Goal: Task Accomplishment & Management: Manage account settings

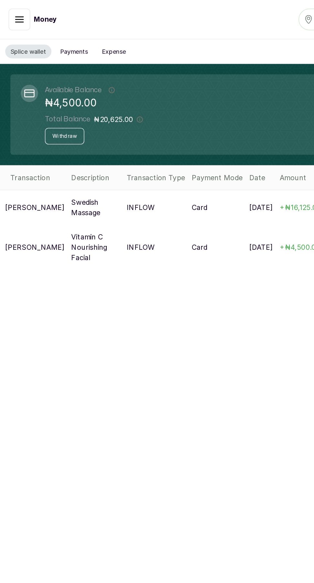
click at [96, 87] on span "This balance overall amount of money in your Splice Wallet, including both avai…" at bounding box center [113, 88] width 65 height 36
click at [186, 245] on div "Splice wallet Payments Expense Available Balance This balance overall amount of…" at bounding box center [157, 308] width 314 height 558
click at [18, 69] on icon at bounding box center [21, 69] width 7 height 5
click at [57, 102] on button "Withdraw" at bounding box center [48, 102] width 29 height 12
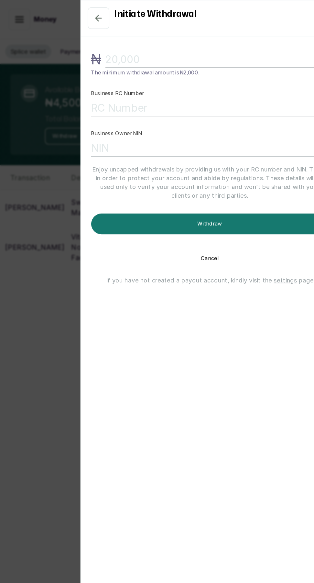
click at [161, 40] on input "text" at bounding box center [162, 45] width 167 height 12
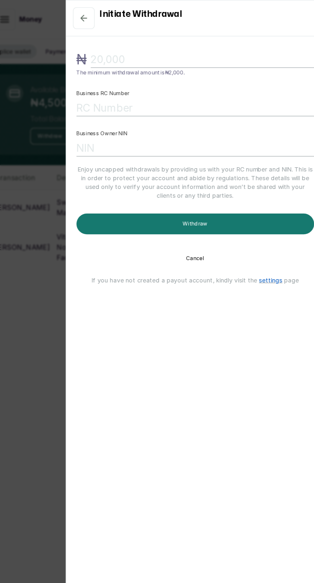
click at [213, 209] on link "settings" at bounding box center [213, 210] width 17 height 6
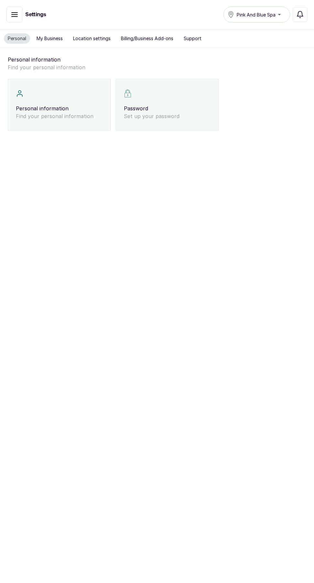
click at [73, 95] on div "Personal information Find your personal information" at bounding box center [59, 105] width 103 height 52
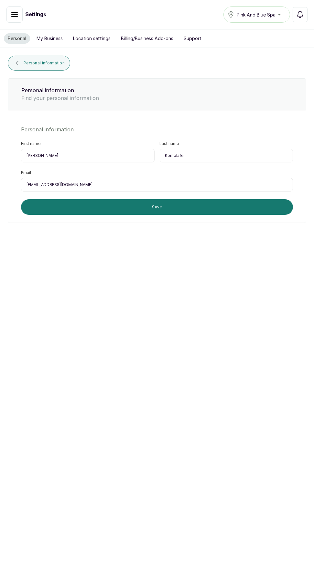
click at [193, 208] on button "Save" at bounding box center [157, 207] width 272 height 16
click at [161, 38] on button "Billing/Business Add-ons" at bounding box center [147, 38] width 60 height 10
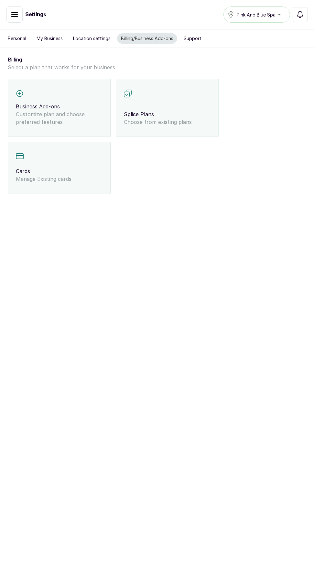
click at [52, 176] on p "Manage Existing cards" at bounding box center [59, 179] width 87 height 8
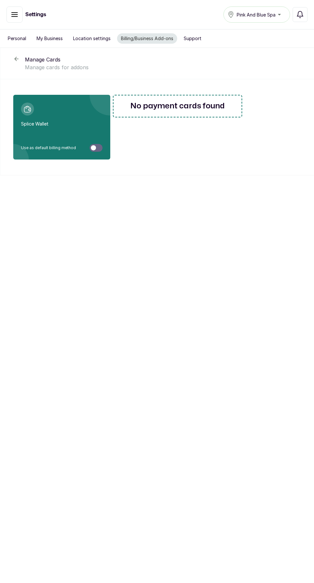
click at [94, 147] on div at bounding box center [93, 147] width 5 height 5
click at [100, 148] on div at bounding box center [96, 148] width 13 height 8
click at [94, 144] on div at bounding box center [95, 148] width 13 height 8
click at [96, 148] on div at bounding box center [93, 147] width 5 height 5
click at [98, 147] on div at bounding box center [98, 147] width 5 height 5
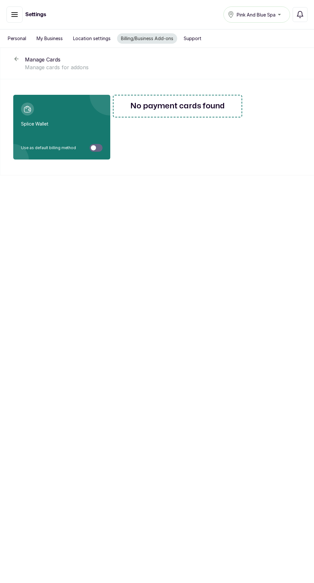
click at [157, 38] on button "Billing/Business Add-ons" at bounding box center [147, 38] width 60 height 10
click at [197, 38] on button "Support" at bounding box center [193, 38] width 26 height 10
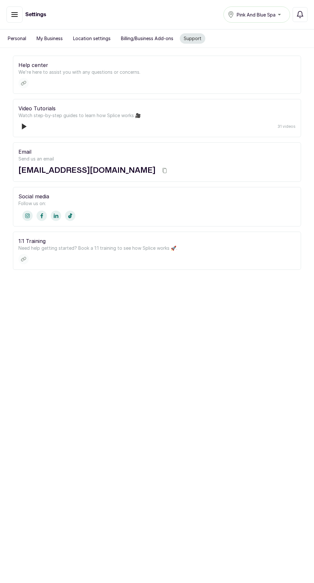
click at [162, 38] on button "Billing/Business Add-ons" at bounding box center [147, 38] width 60 height 10
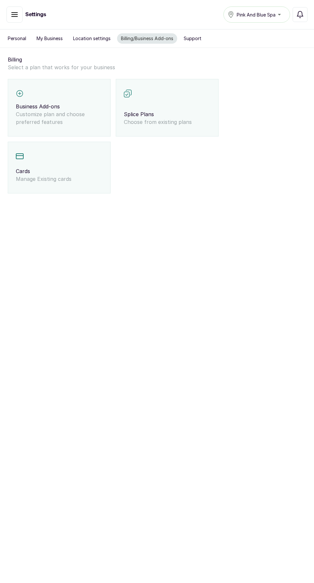
click at [16, 37] on button "Personal" at bounding box center [17, 38] width 26 height 10
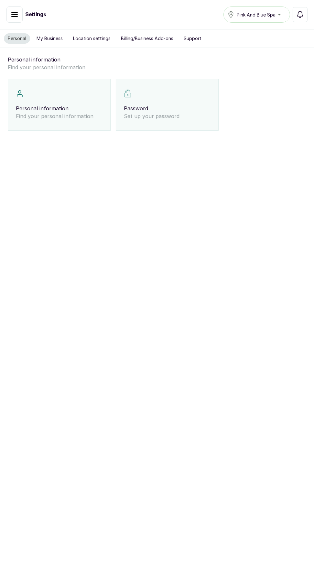
click at [14, 10] on button "button" at bounding box center [14, 14] width 16 height 16
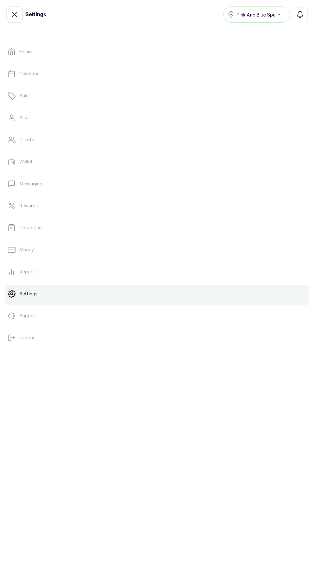
click at [66, 51] on link "Home" at bounding box center [157, 52] width 304 height 18
